Goal: Navigation & Orientation: Find specific page/section

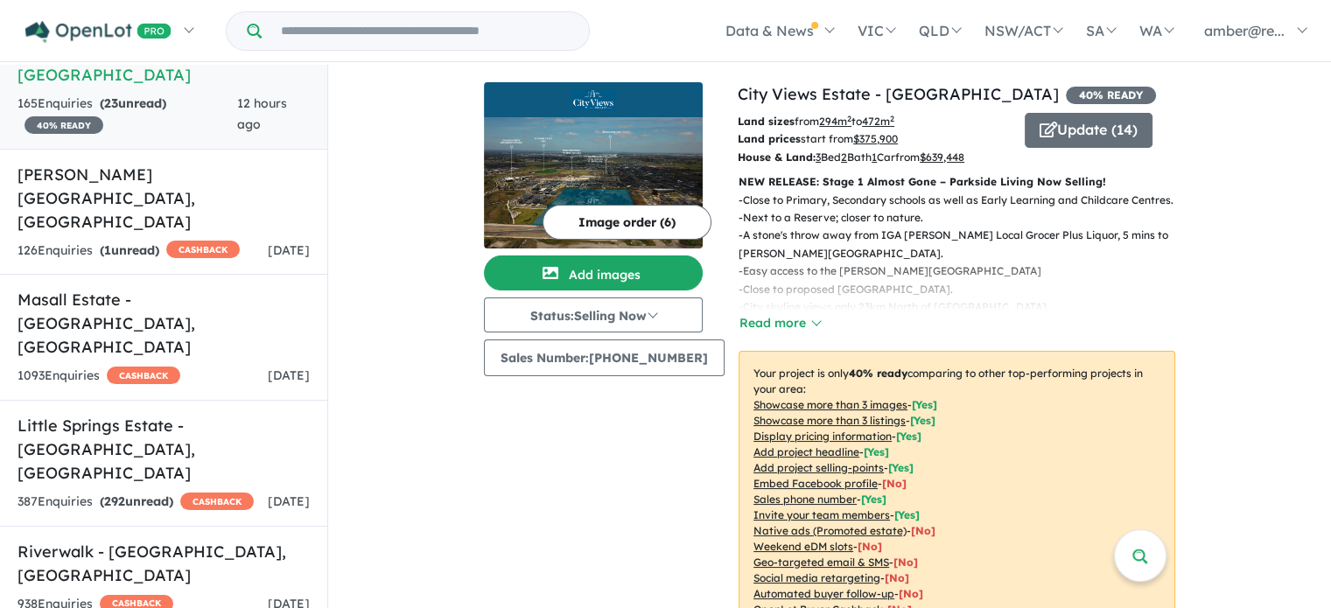
scroll to position [140, 0]
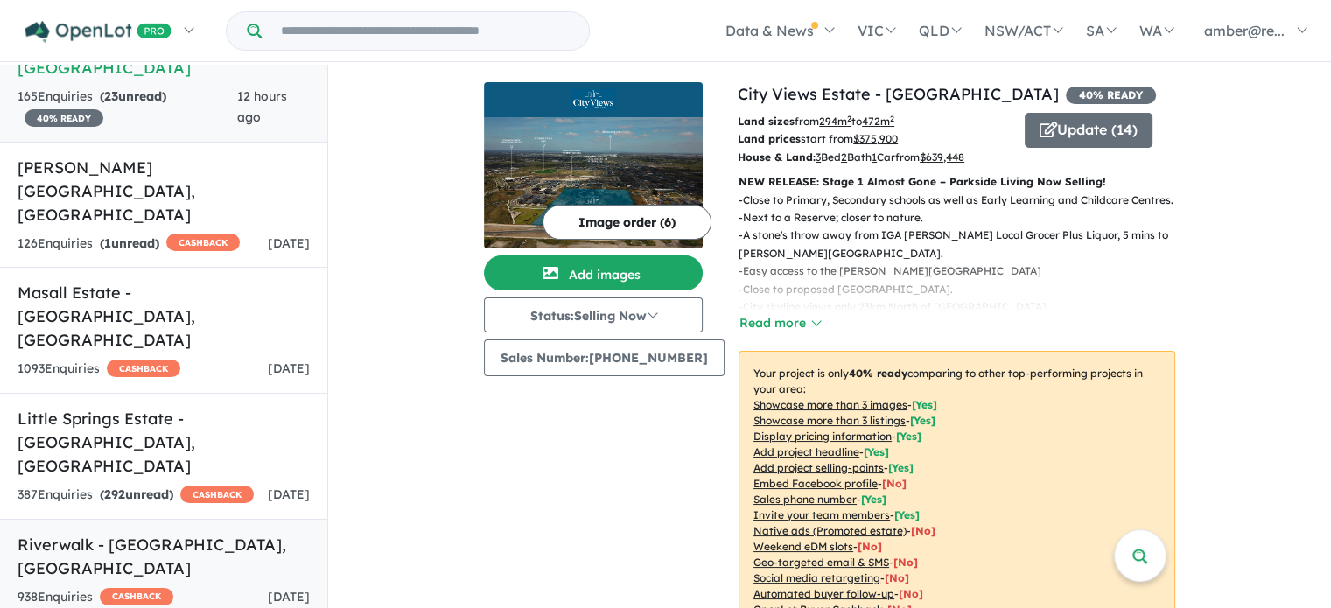
click at [237, 587] on div "938 Enquir ies ( 0 unread) CASHBACK 2 days ago" at bounding box center [164, 597] width 292 height 21
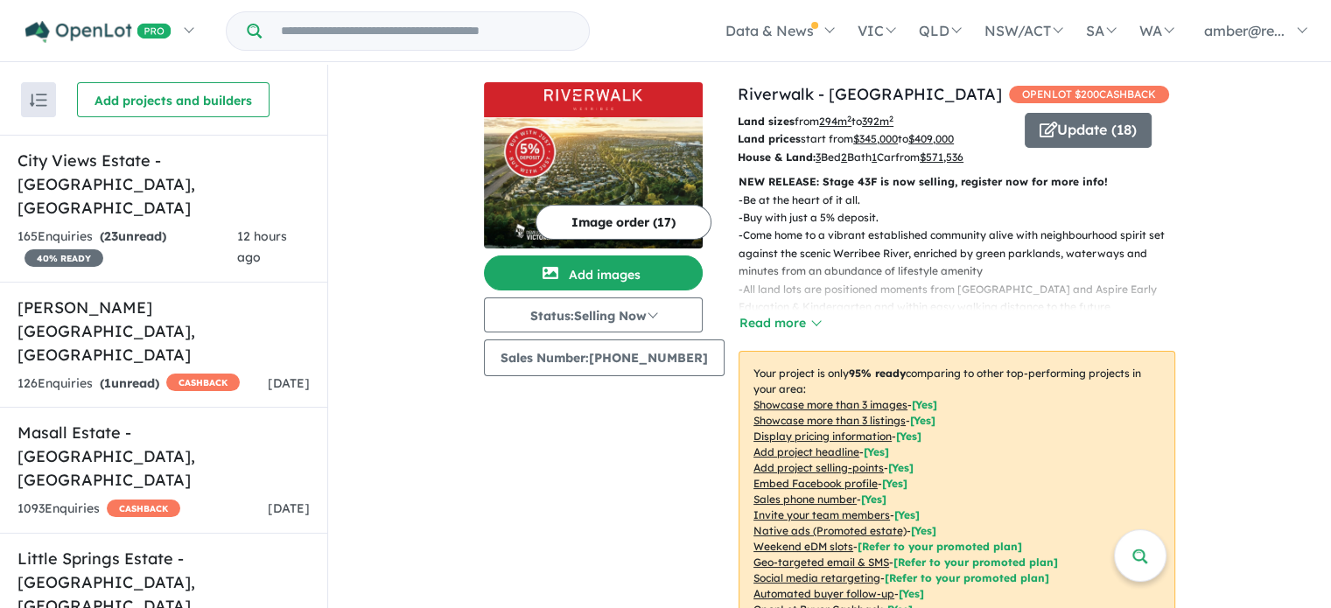
scroll to position [3, 0]
